Goal: Task Accomplishment & Management: Manage account settings

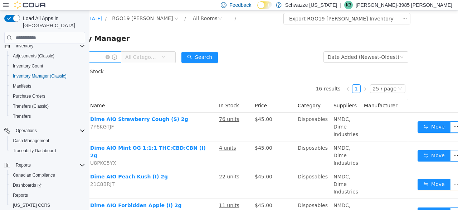
scroll to position [0, 45]
click at [107, 62] on input "****" at bounding box center [85, 56] width 72 height 11
click at [117, 56] on span at bounding box center [111, 56] width 11 height 5
click at [110, 56] on icon "icon: close-circle" at bounding box center [108, 57] width 4 height 4
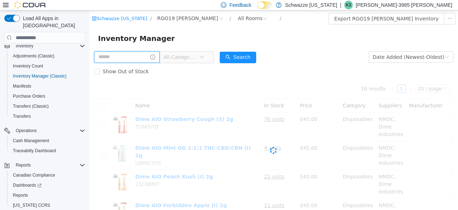
click at [116, 56] on input "text" at bounding box center [127, 56] width 66 height 11
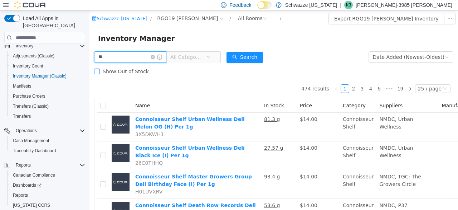
type input "**********"
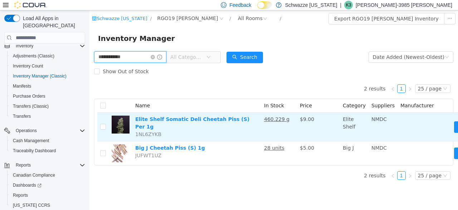
scroll to position [0, 44]
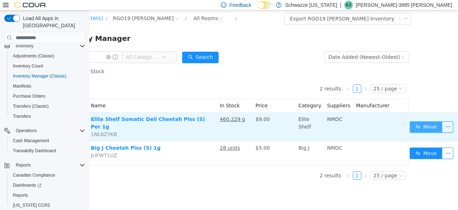
click at [422, 126] on button "Move" at bounding box center [426, 126] width 33 height 11
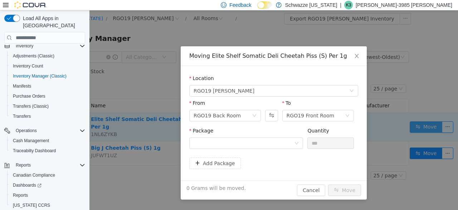
scroll to position [0, 39]
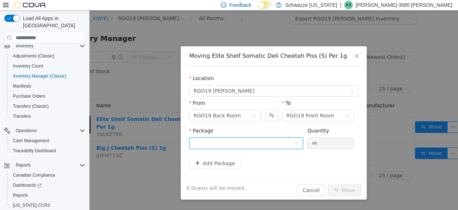
click at [291, 141] on div at bounding box center [244, 143] width 101 height 11
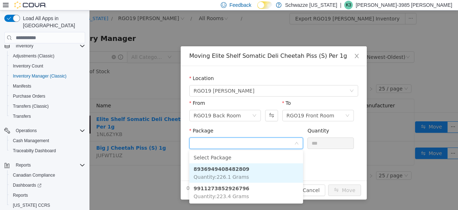
click at [250, 173] on li "8936949408482809 Quantity : 226.1 Grams" at bounding box center [246, 172] width 114 height 19
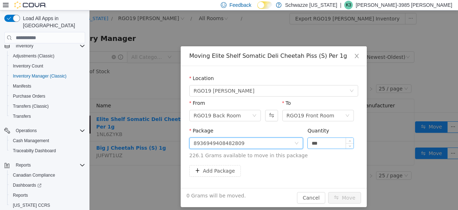
click at [319, 139] on input "***" at bounding box center [331, 143] width 46 height 11
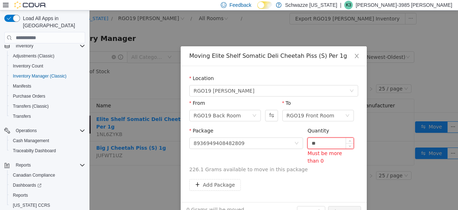
type input "*"
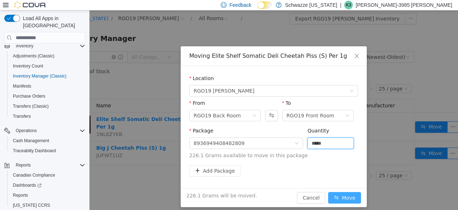
type input "*****"
click at [340, 197] on button "Move" at bounding box center [344, 197] width 33 height 11
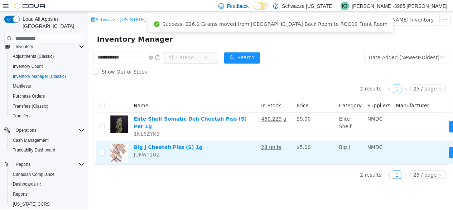
scroll to position [0, 44]
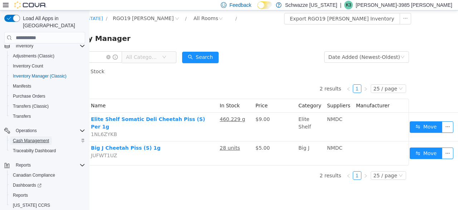
click at [35, 138] on span "Cash Management" at bounding box center [31, 141] width 36 height 6
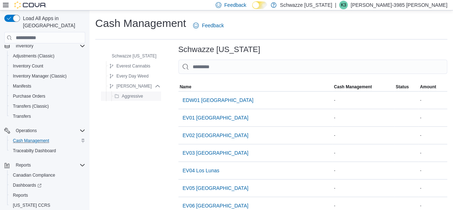
click at [130, 99] on span "Aggressive" at bounding box center [129, 96] width 28 height 9
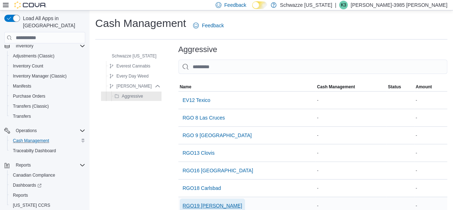
click at [206, 204] on span "RGO19 [PERSON_NAME]" at bounding box center [213, 205] width 60 height 7
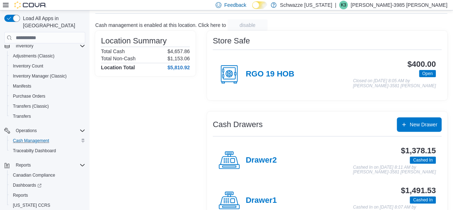
scroll to position [40, 0]
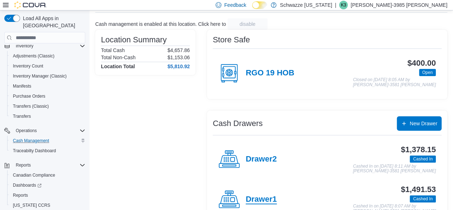
click at [262, 199] on h4 "Drawer1" at bounding box center [261, 198] width 31 height 9
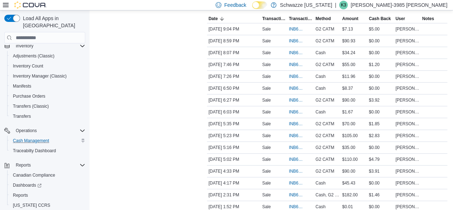
scroll to position [150, 0]
click at [294, 180] on span "INB6W5-3416215" at bounding box center [297, 182] width 16 height 6
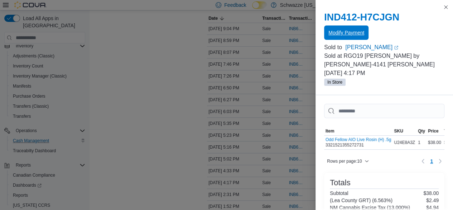
click at [347, 35] on span "Modify Payment" at bounding box center [346, 32] width 36 height 7
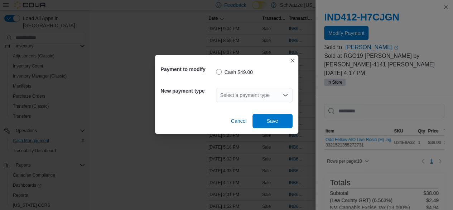
click at [260, 99] on div "Select a payment type" at bounding box center [254, 95] width 77 height 14
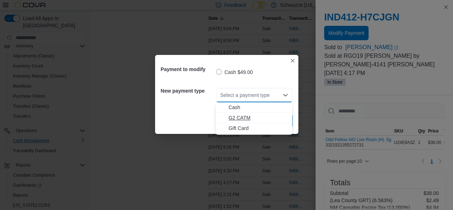
click at [231, 118] on span "G2 CATM" at bounding box center [257, 117] width 59 height 7
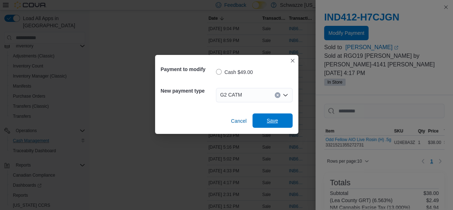
click at [268, 121] on span "Save" at bounding box center [272, 120] width 11 height 7
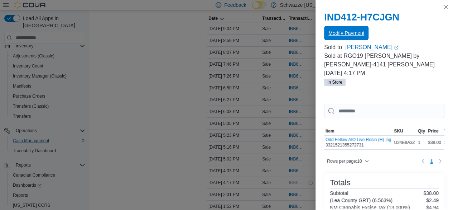
scroll to position [0, 0]
click at [448, 10] on button "Close this dialog" at bounding box center [446, 7] width 9 height 9
click at [448, 8] on button "Close this dialog" at bounding box center [446, 7] width 9 height 9
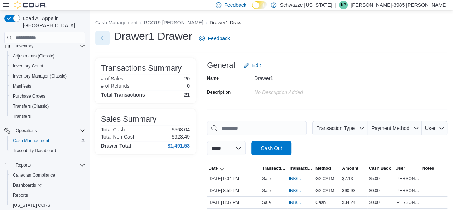
click at [102, 38] on button "Next" at bounding box center [102, 38] width 14 height 14
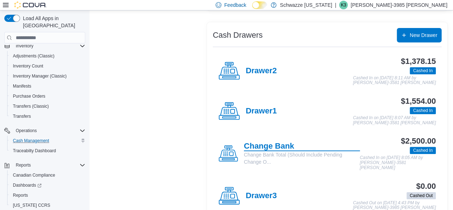
scroll to position [129, 0]
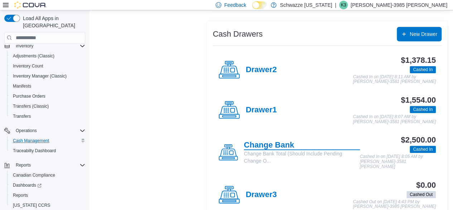
click at [254, 145] on h4 "Change Bank" at bounding box center [302, 144] width 116 height 9
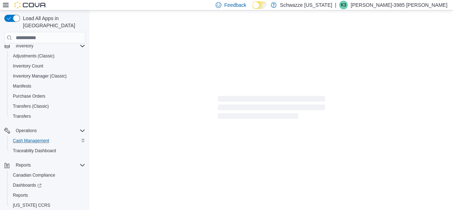
scroll to position [3, 0]
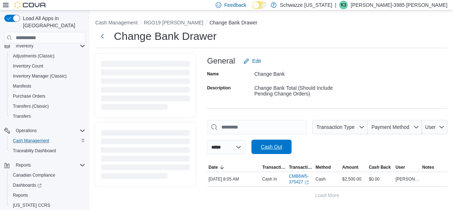
click at [275, 146] on span "Cash Out" at bounding box center [271, 146] width 21 height 7
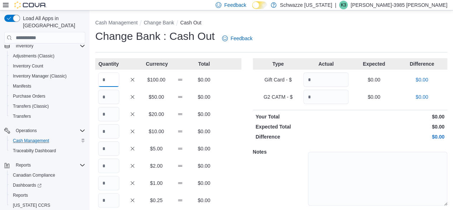
click at [110, 78] on input "Quantity" at bounding box center [108, 79] width 21 height 14
click at [110, 78] on input "**" at bounding box center [108, 79] width 21 height 14
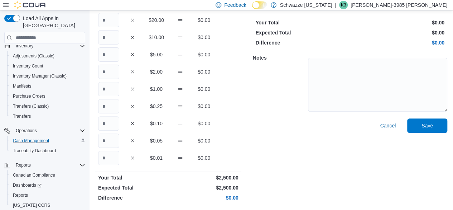
type input "**"
click at [444, 134] on div "Cancel Save" at bounding box center [350, 161] width 194 height 86
click at [438, 130] on span "Save" at bounding box center [427, 125] width 32 height 14
